Goal: Transaction & Acquisition: Purchase product/service

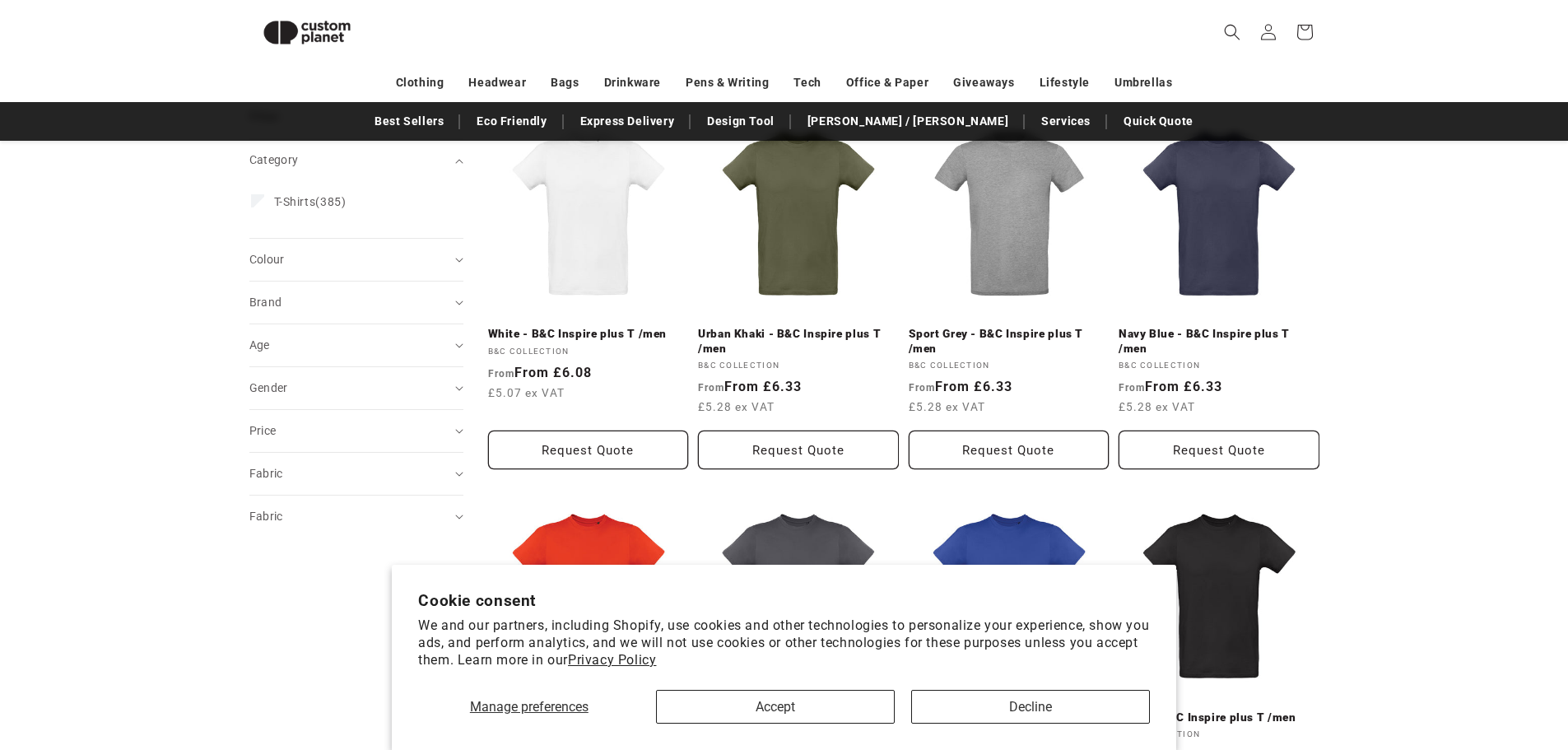
scroll to position [473, 0]
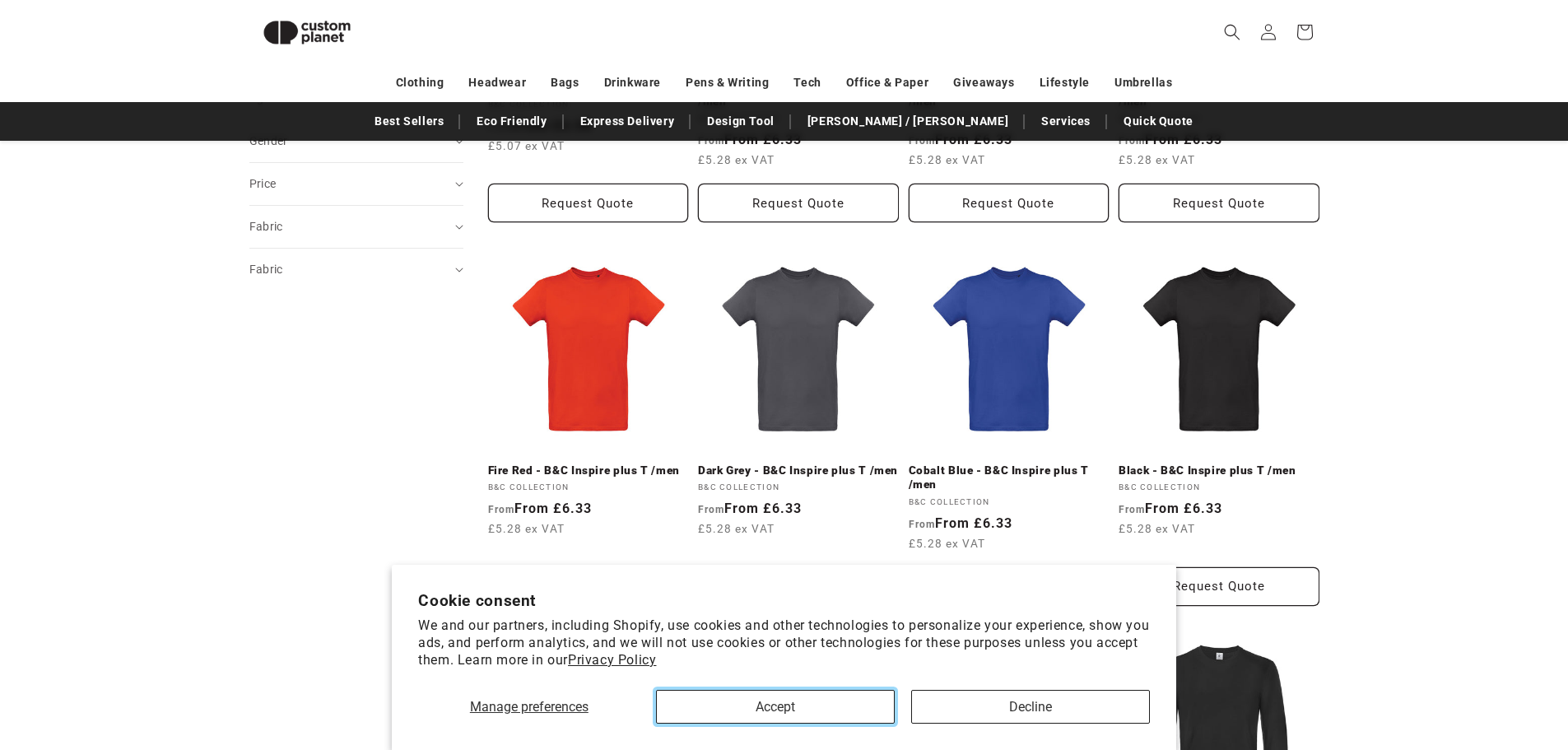
click at [811, 700] on button "Accept" at bounding box center [775, 706] width 239 height 33
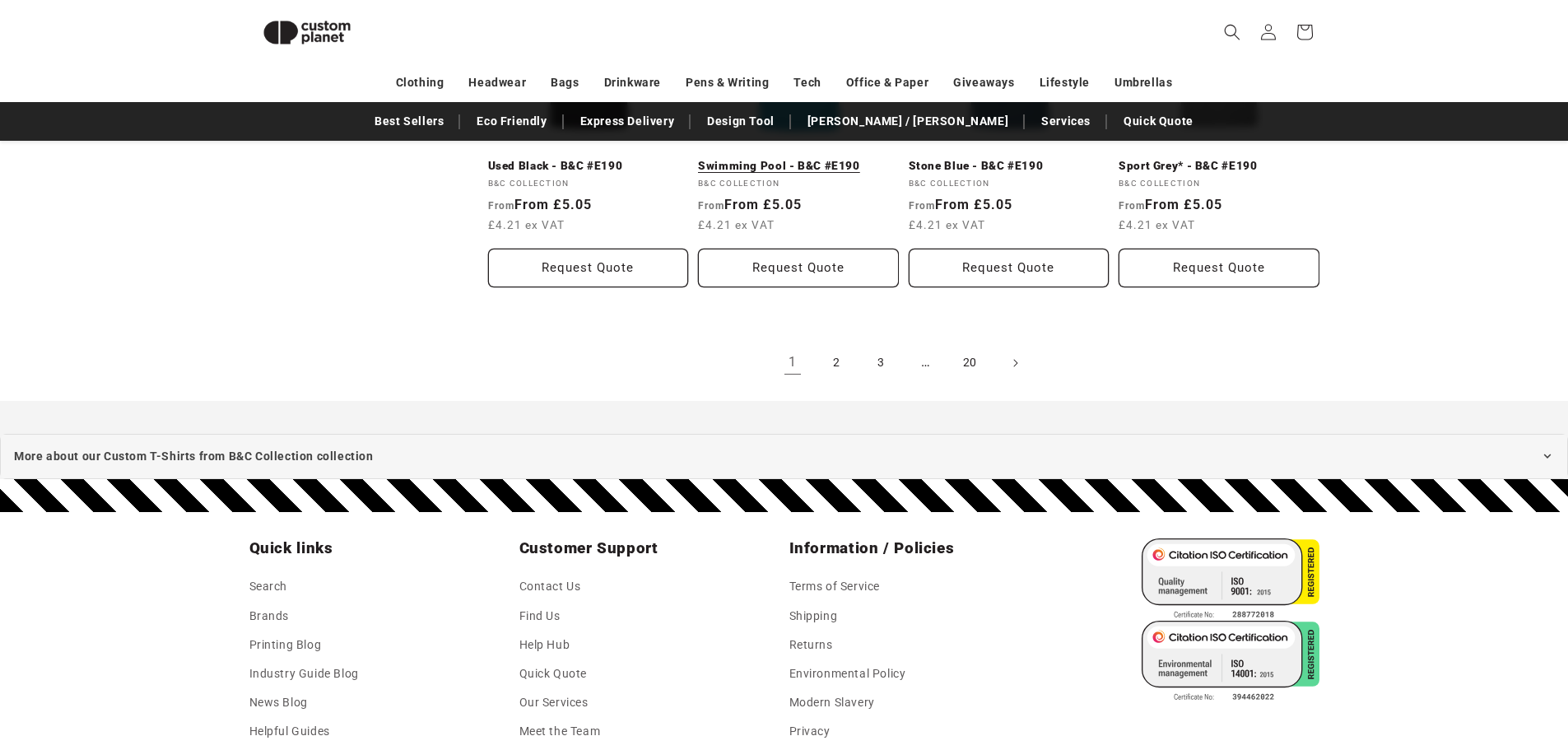
scroll to position [1750, 0]
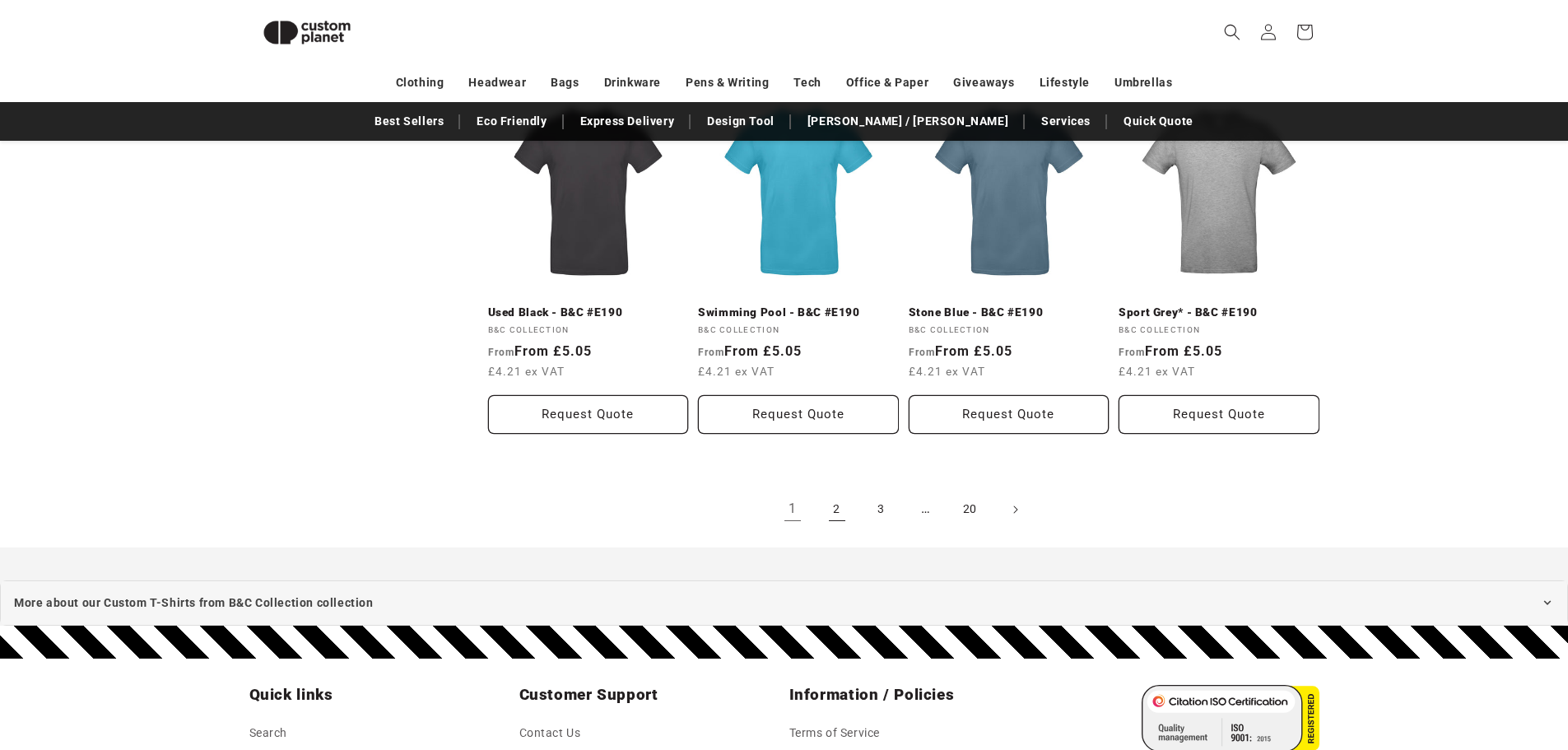
click at [834, 528] on link "2" at bounding box center [837, 510] width 36 height 36
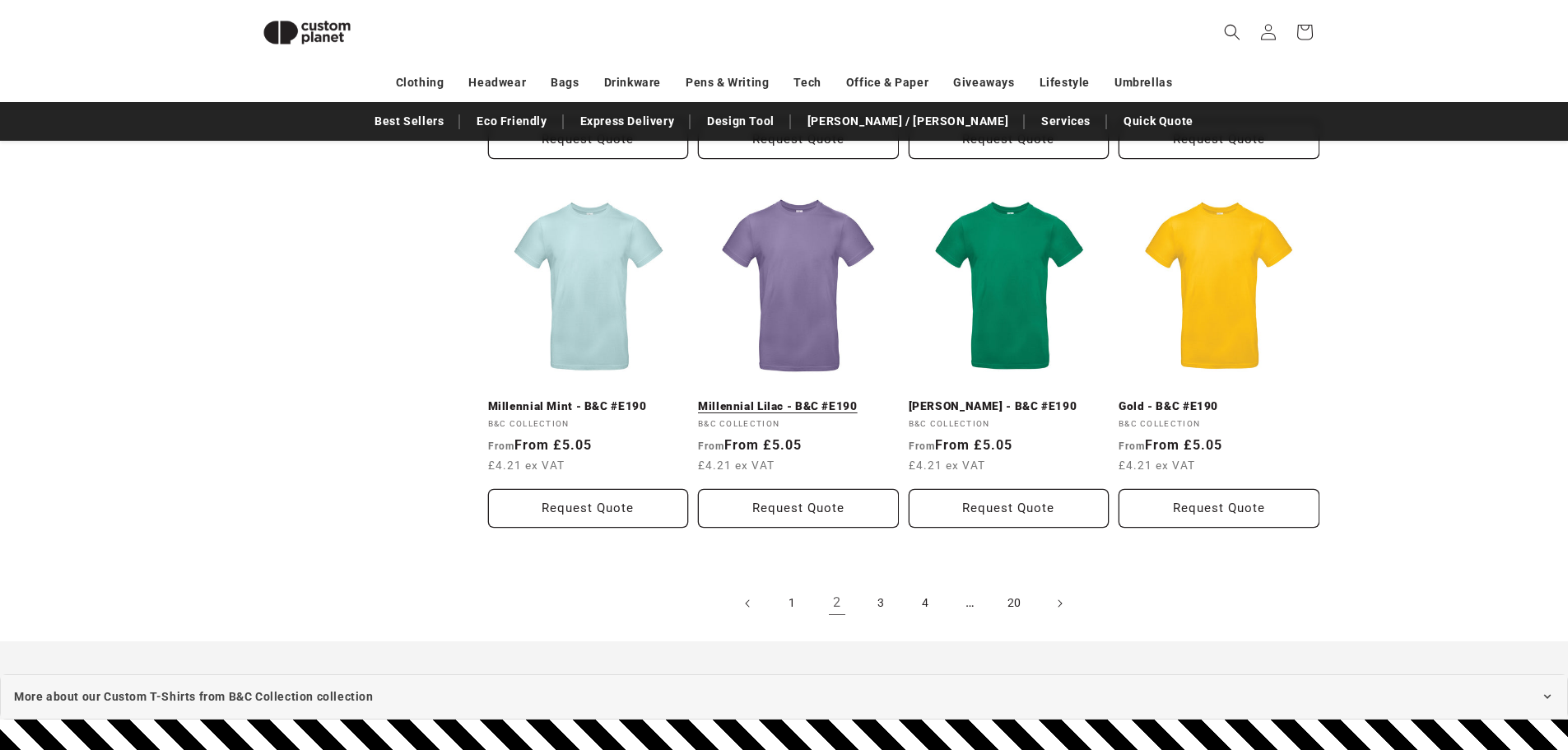
scroll to position [1624, 0]
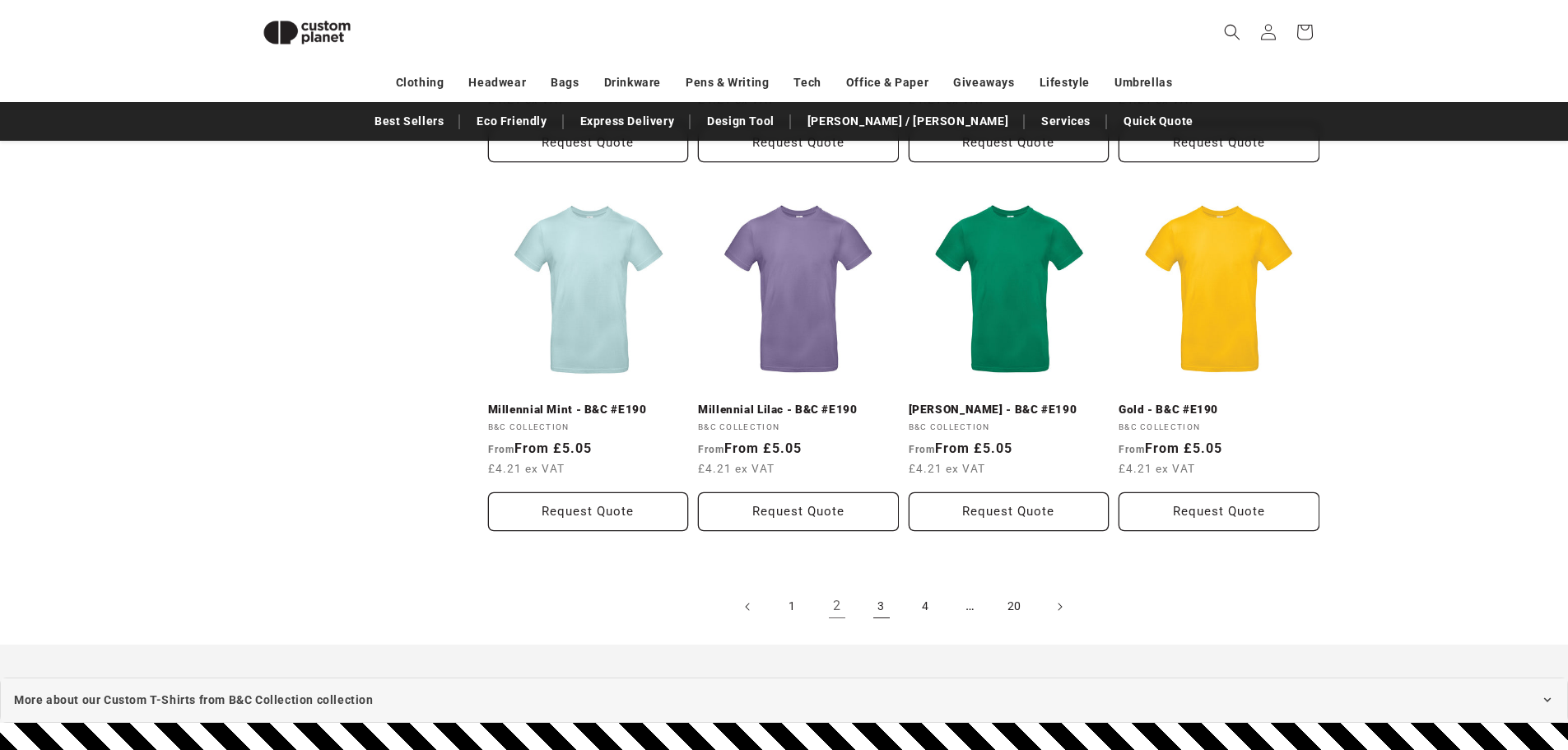
click at [879, 602] on link "3" at bounding box center [882, 607] width 36 height 36
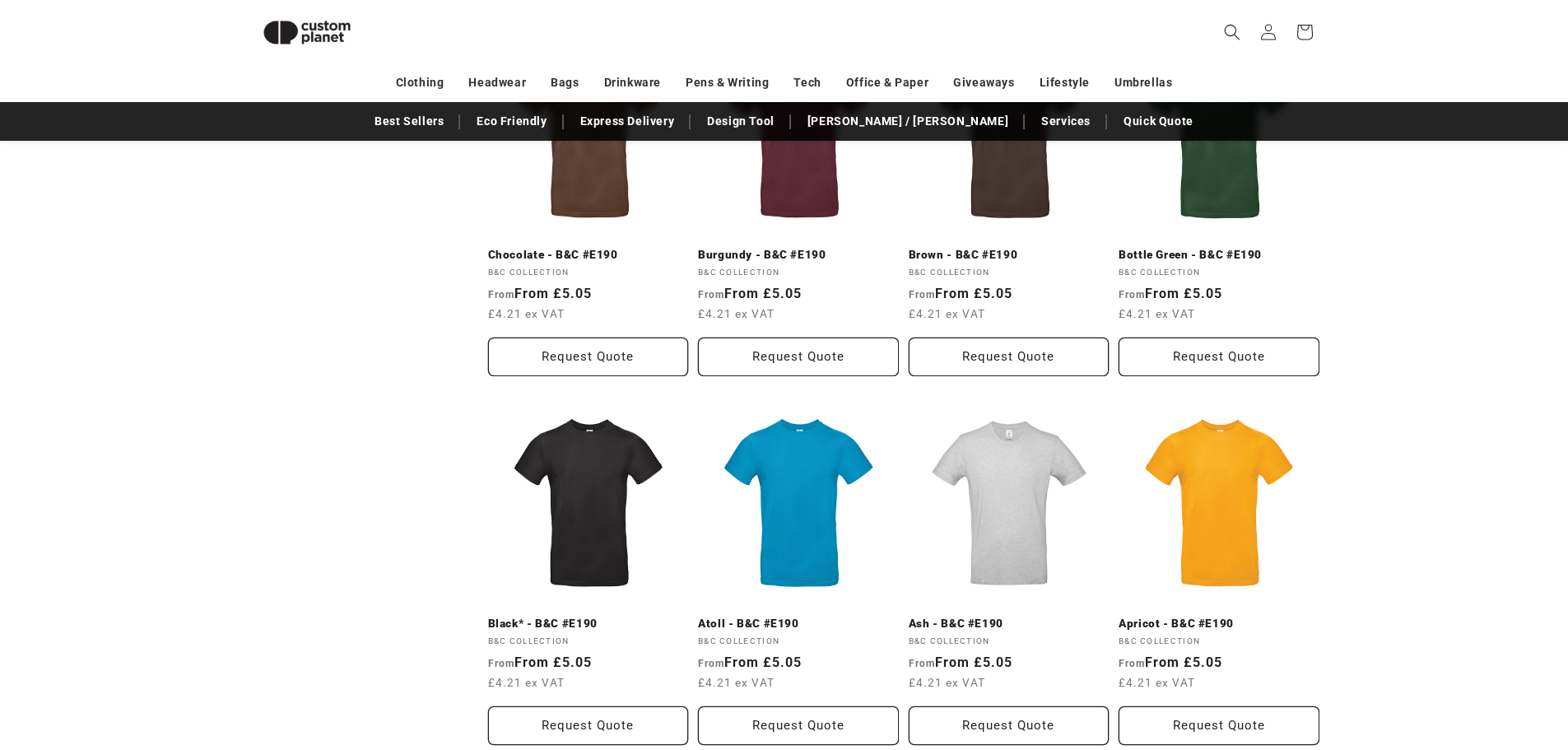
scroll to position [719, 0]
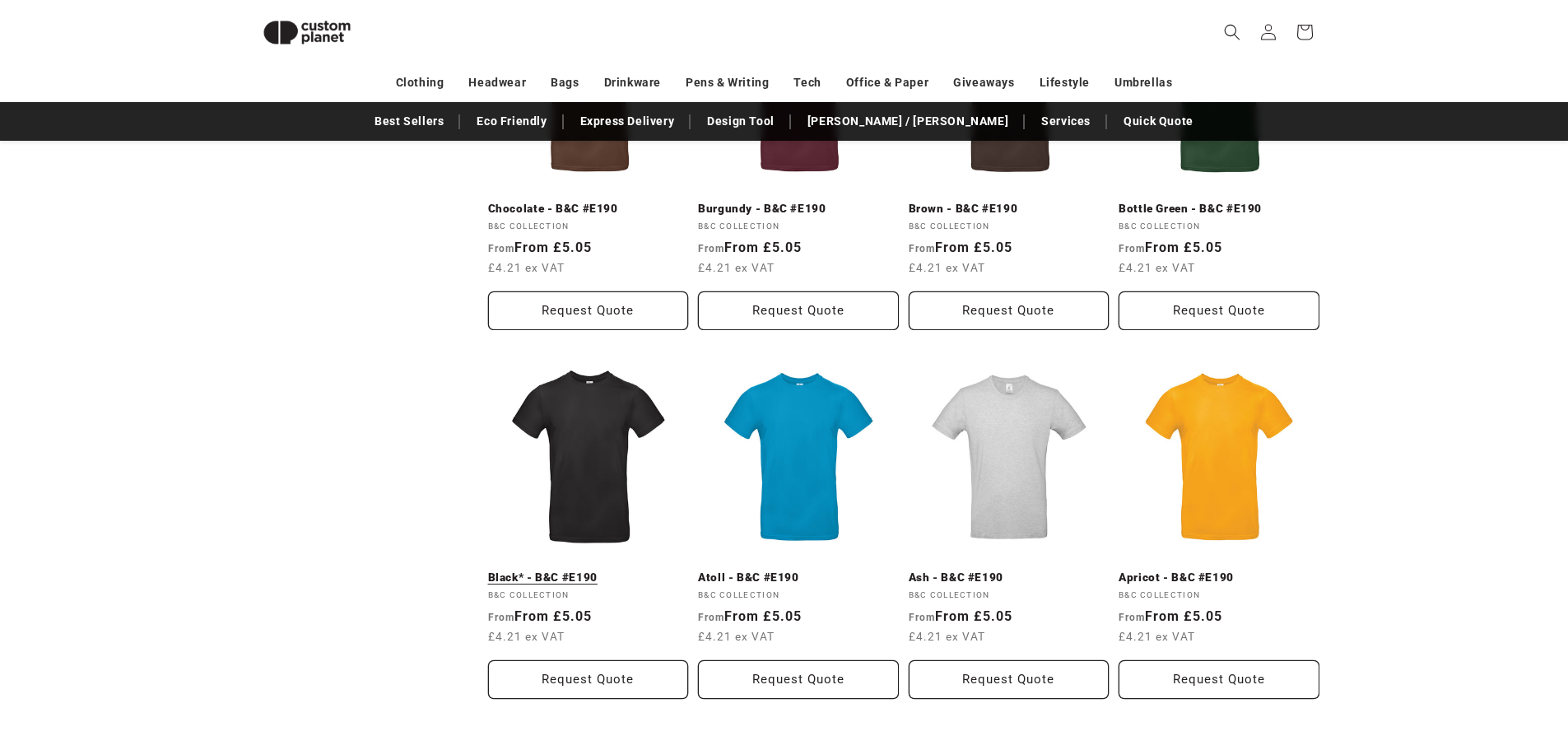
click at [552, 570] on link "Black* - B&C #E190" at bounding box center [588, 577] width 201 height 14
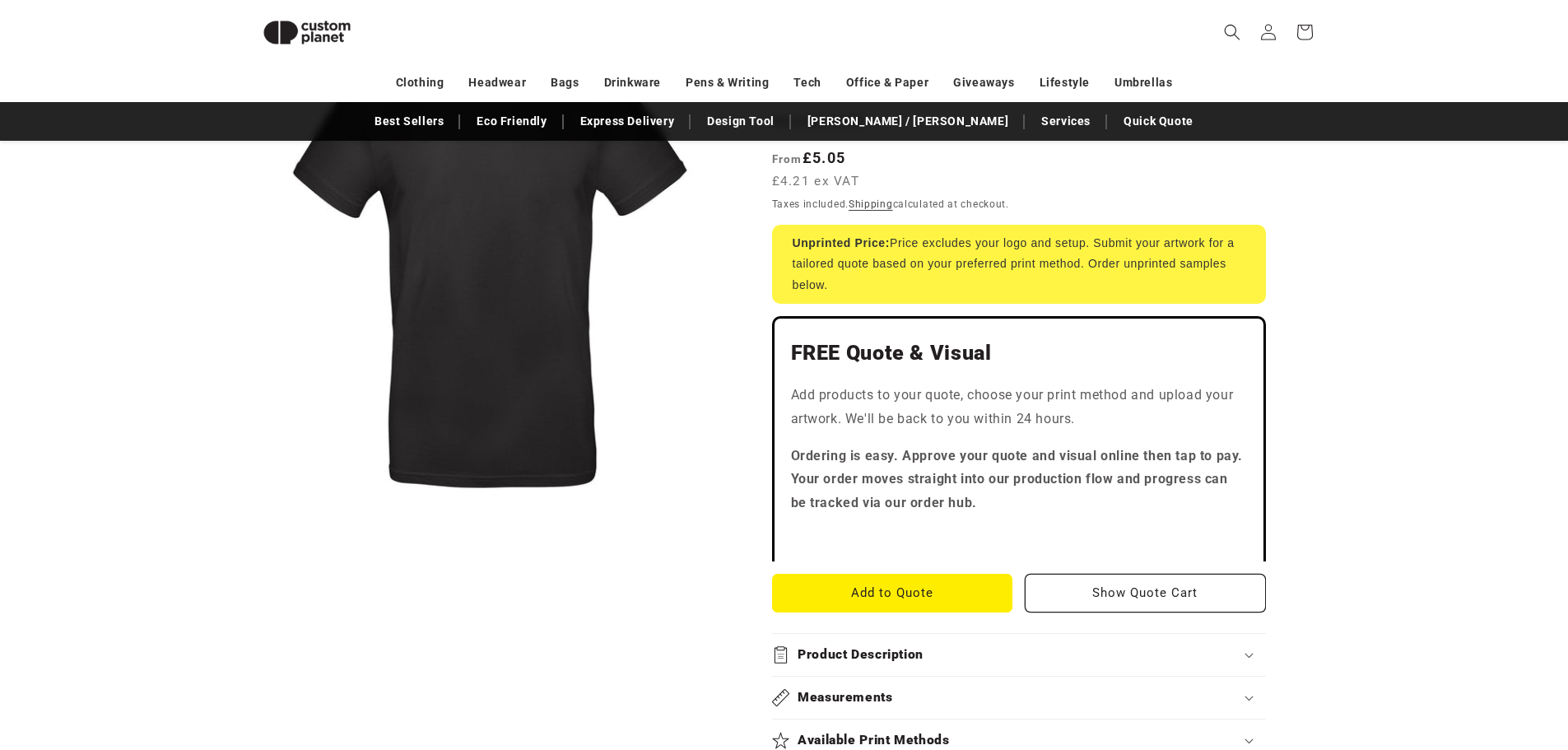
scroll to position [225, 0]
